Goal: Task Accomplishment & Management: Manage account settings

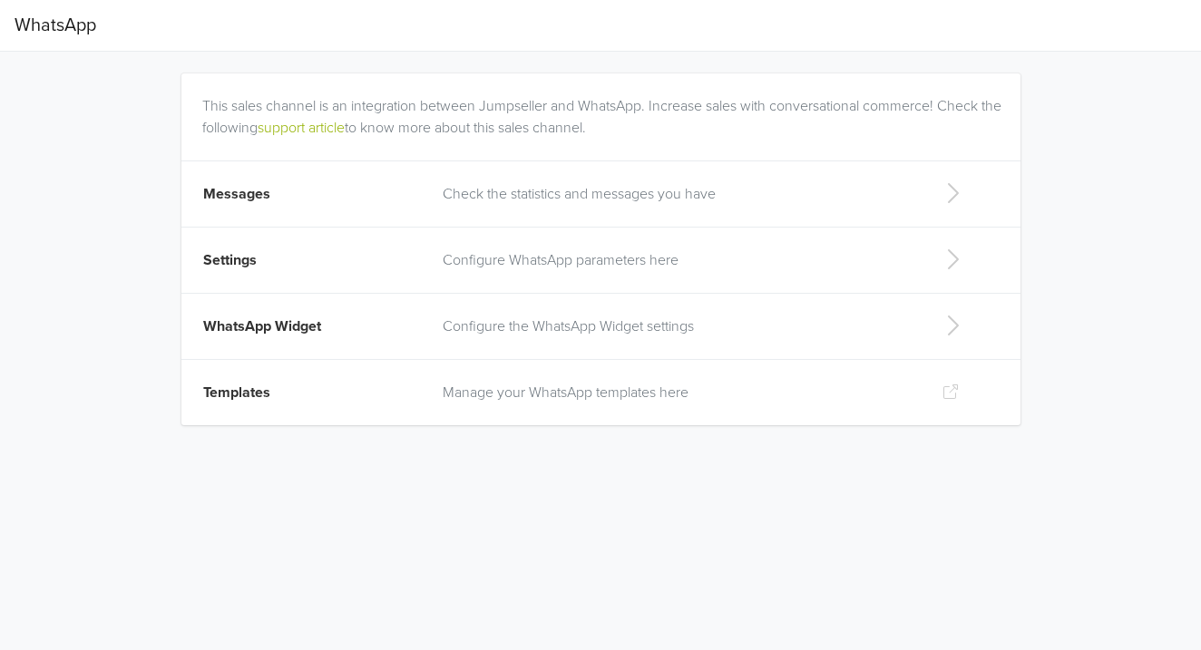
click at [948, 189] on icon at bounding box center [952, 193] width 36 height 29
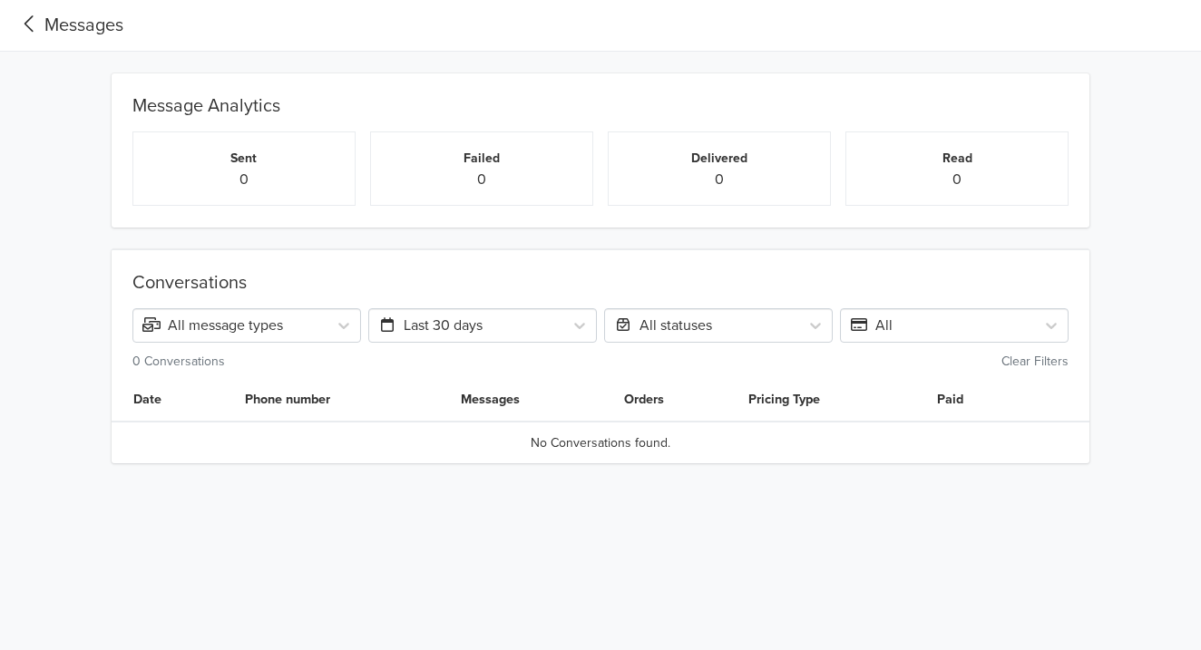
click at [29, 23] on icon at bounding box center [30, 24] width 30 height 24
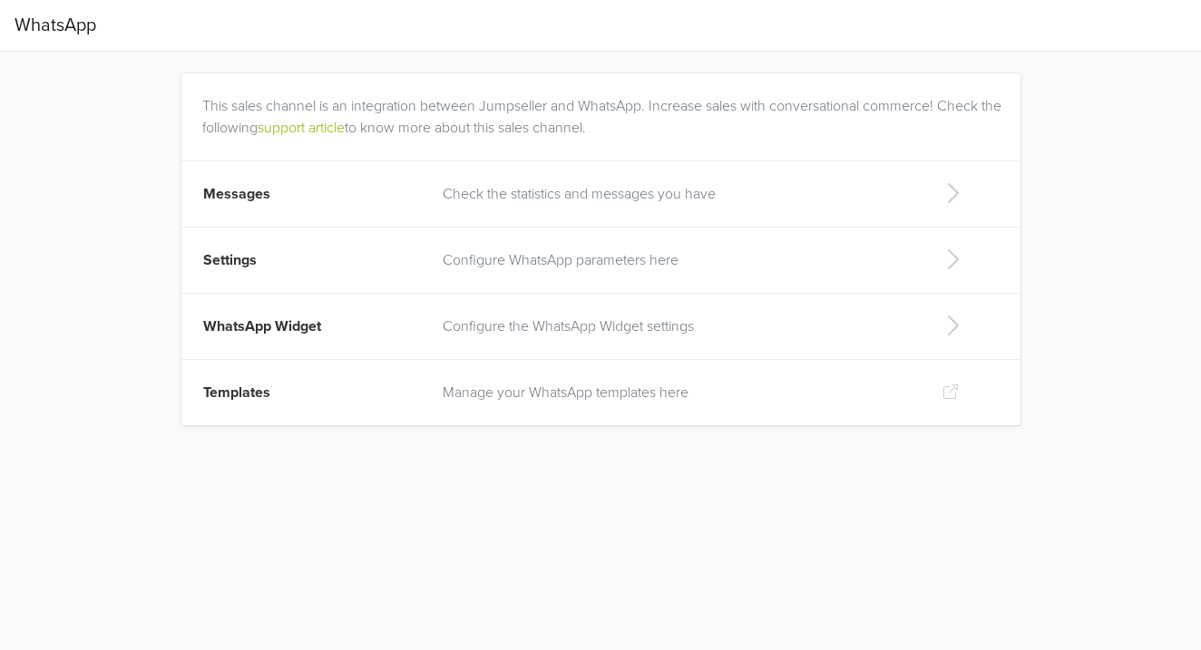
click at [951, 256] on icon at bounding box center [952, 259] width 36 height 29
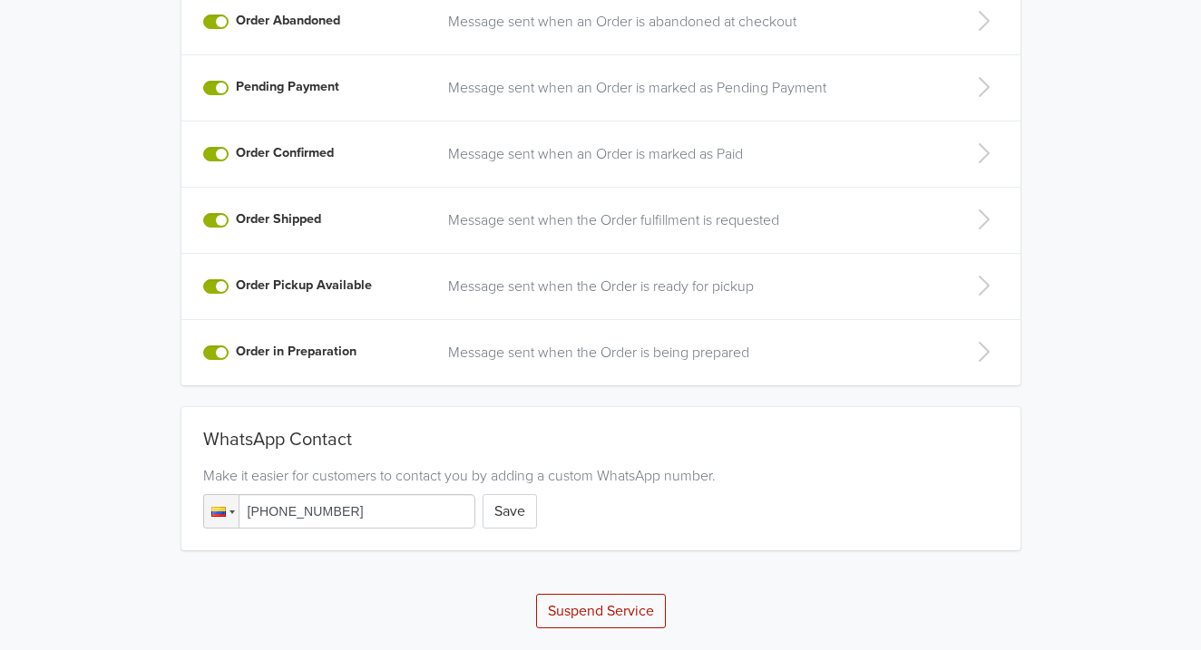
scroll to position [455, 0]
click at [501, 510] on button "Save" at bounding box center [510, 511] width 54 height 34
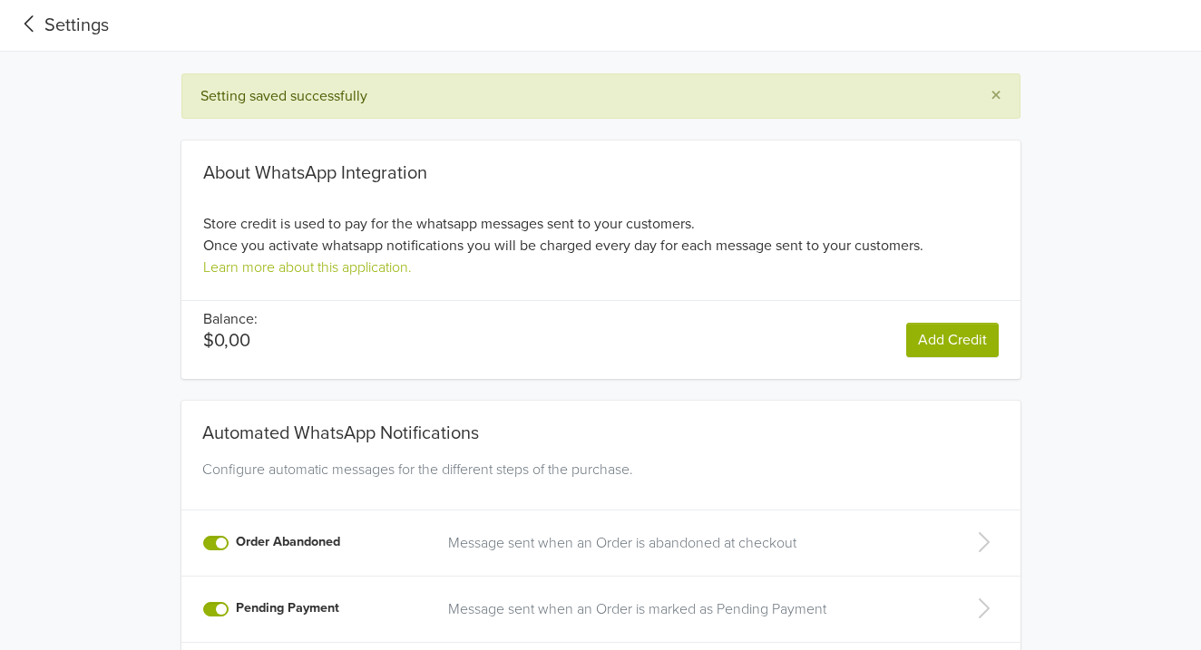
scroll to position [0, 0]
click at [34, 23] on icon at bounding box center [30, 24] width 30 height 24
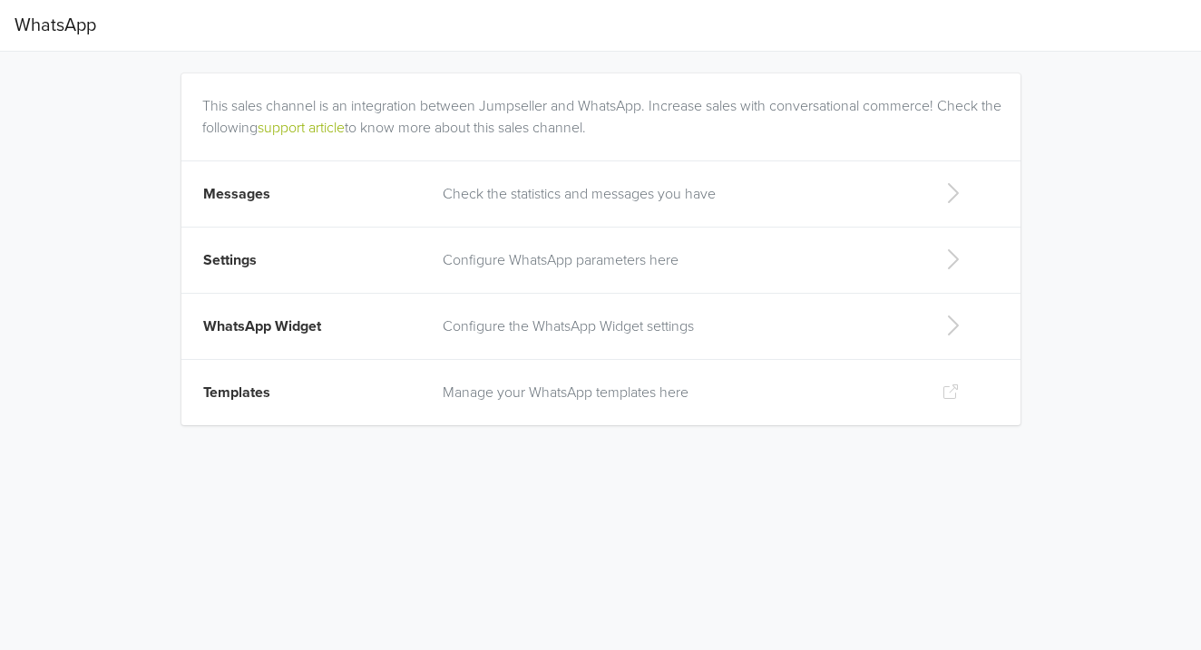
click at [542, 395] on p "Manage your WhatsApp templates here" at bounding box center [678, 393] width 470 height 22
